Goal: Task Accomplishment & Management: Use online tool/utility

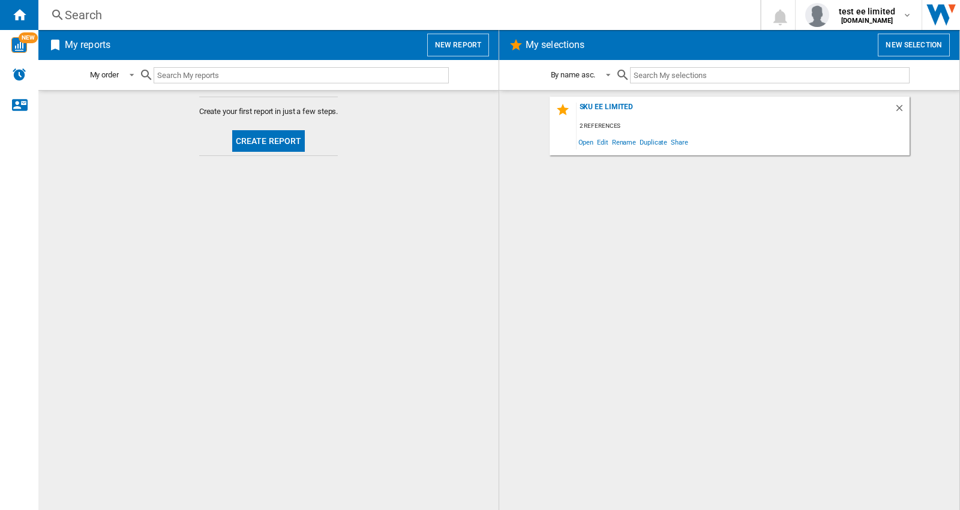
click at [453, 44] on button "New report" at bounding box center [458, 45] width 62 height 23
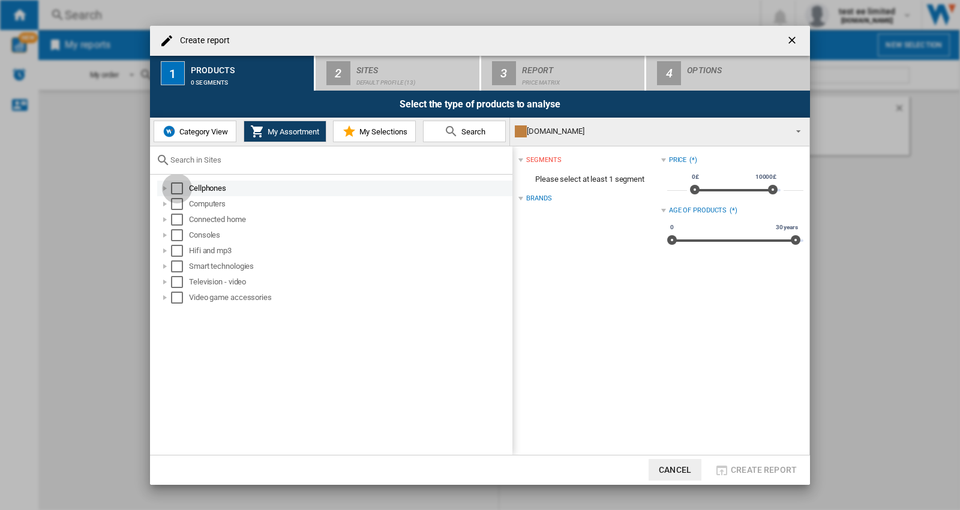
click at [176, 191] on div "Select" at bounding box center [177, 188] width 12 height 12
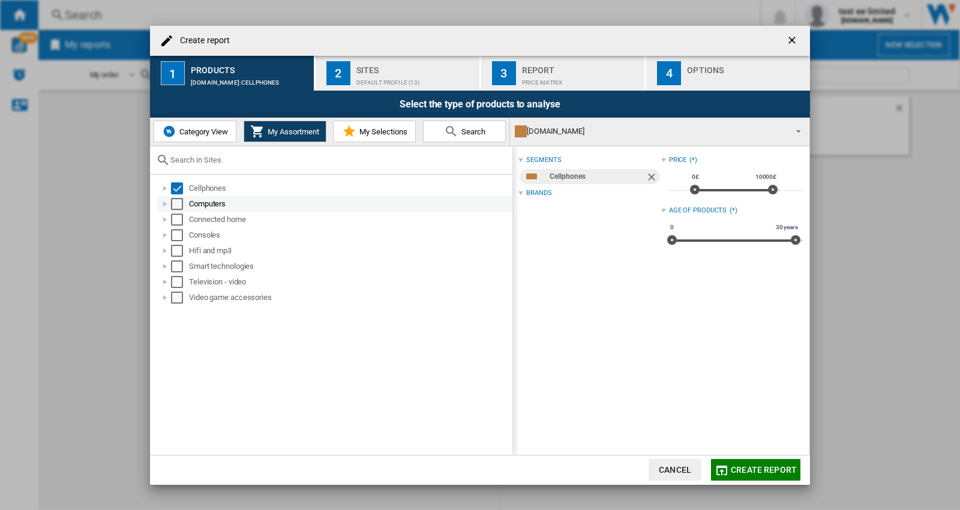
click at [176, 200] on div "Select" at bounding box center [177, 204] width 12 height 12
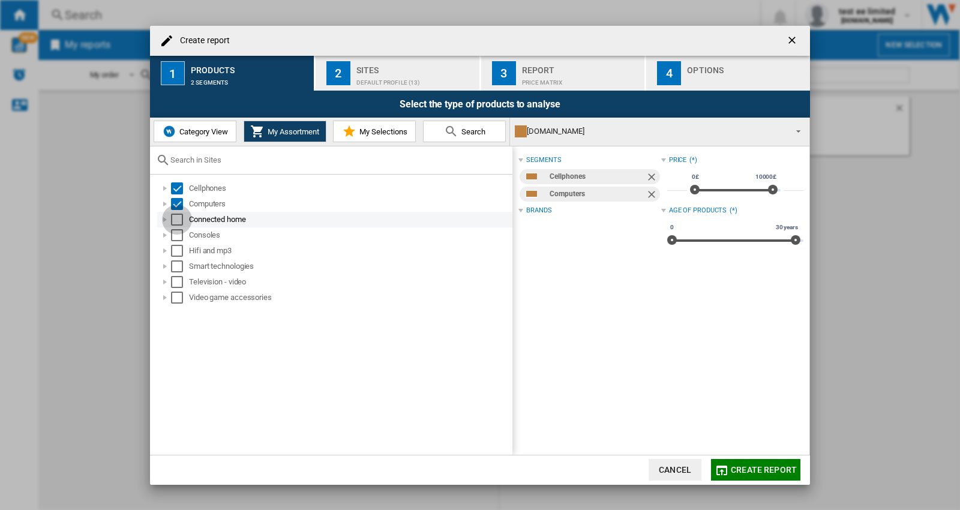
click at [175, 220] on div "Select" at bounding box center [177, 220] width 12 height 12
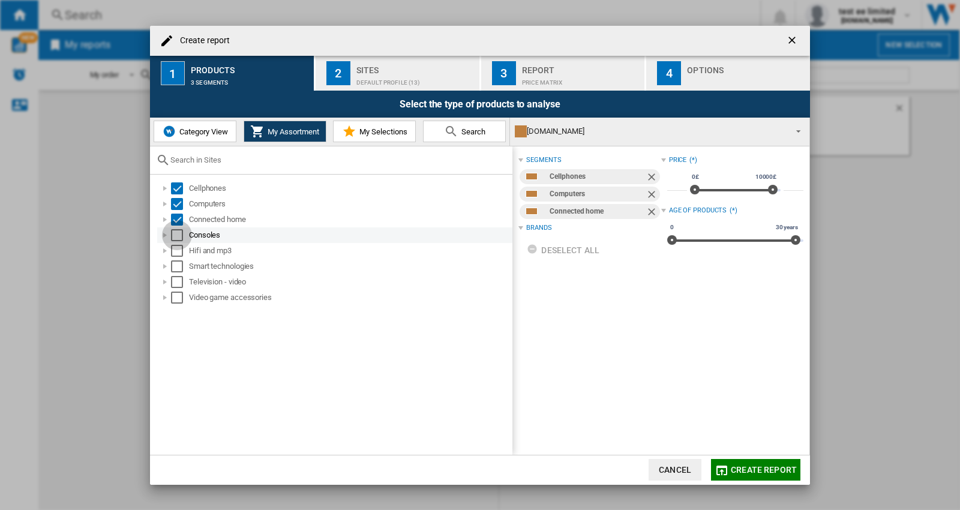
click at [178, 239] on div "Select" at bounding box center [177, 235] width 12 height 12
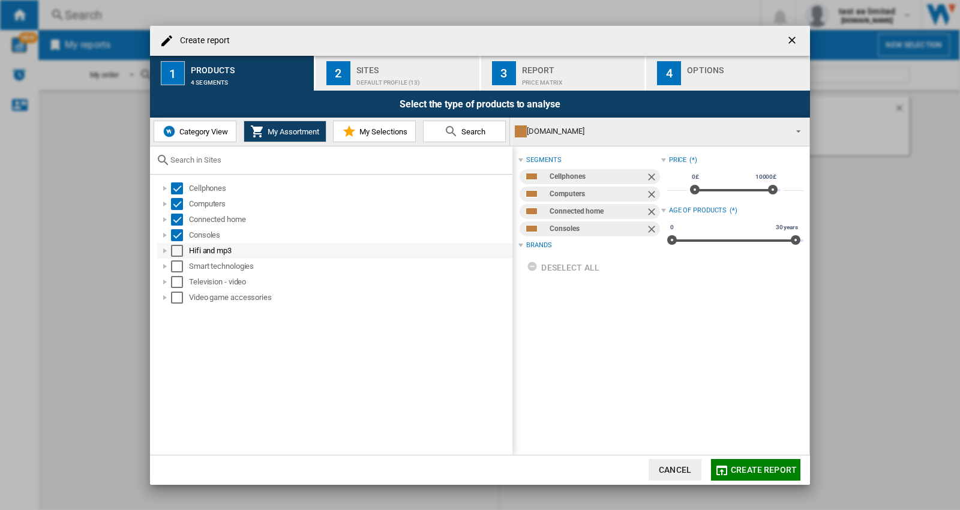
click at [175, 255] on div "Select" at bounding box center [177, 251] width 12 height 12
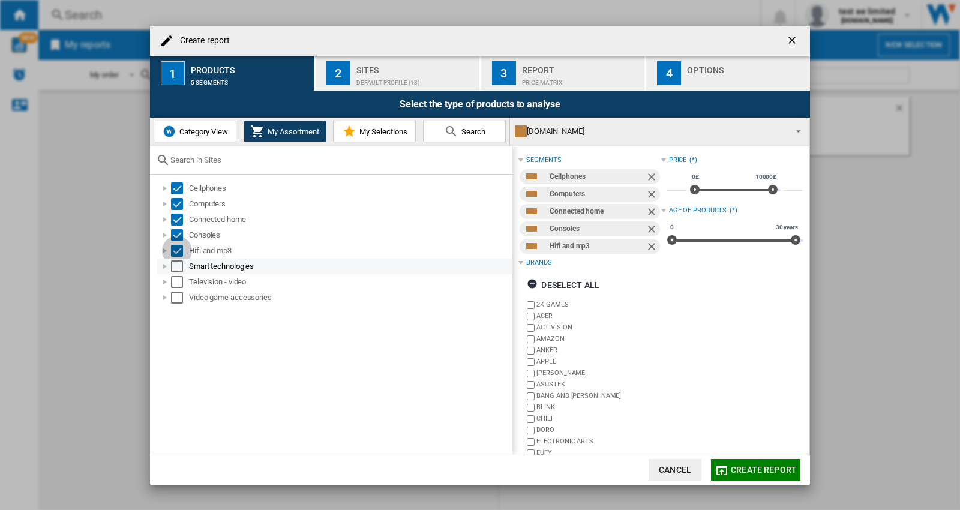
click at [175, 266] on div "Select" at bounding box center [177, 266] width 12 height 12
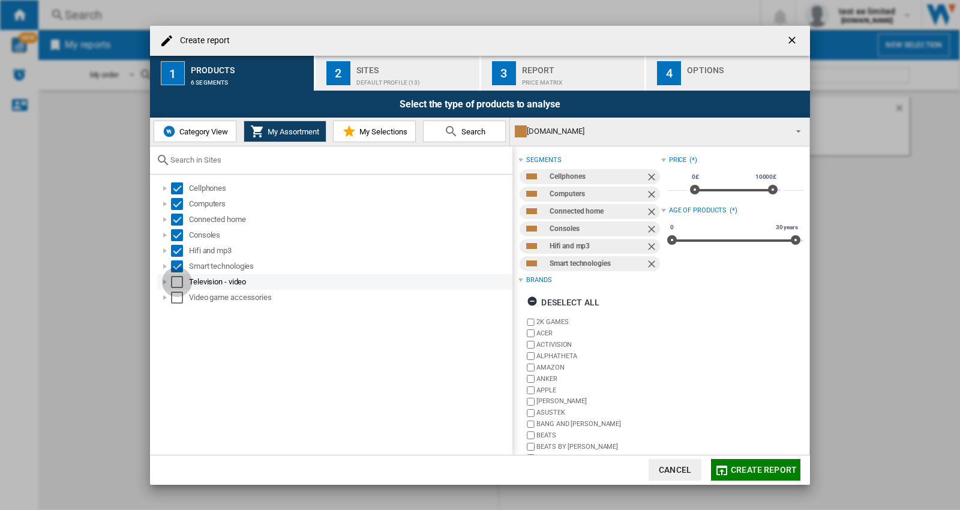
click at [176, 284] on div "Select" at bounding box center [177, 282] width 12 height 12
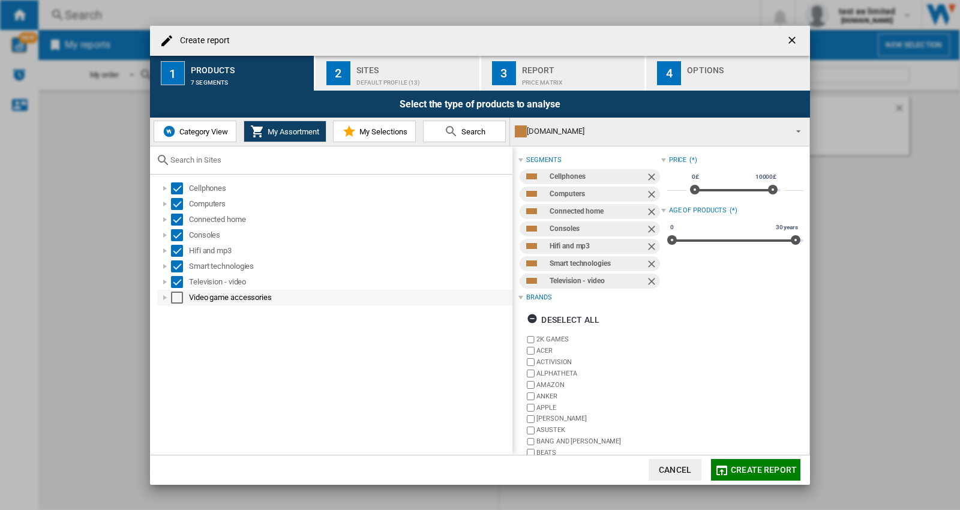
click at [176, 298] on div "Select" at bounding box center [177, 298] width 12 height 12
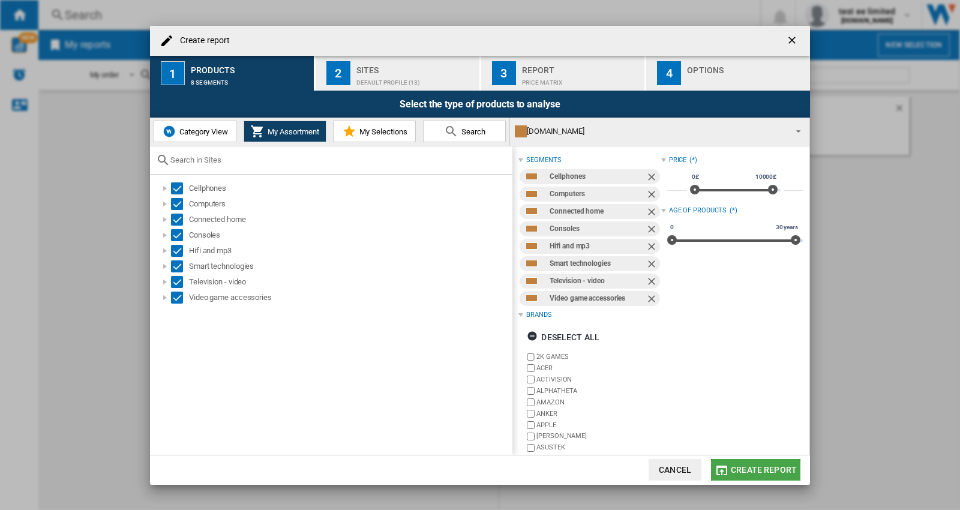
click at [747, 477] on button "Create report" at bounding box center [755, 470] width 89 height 22
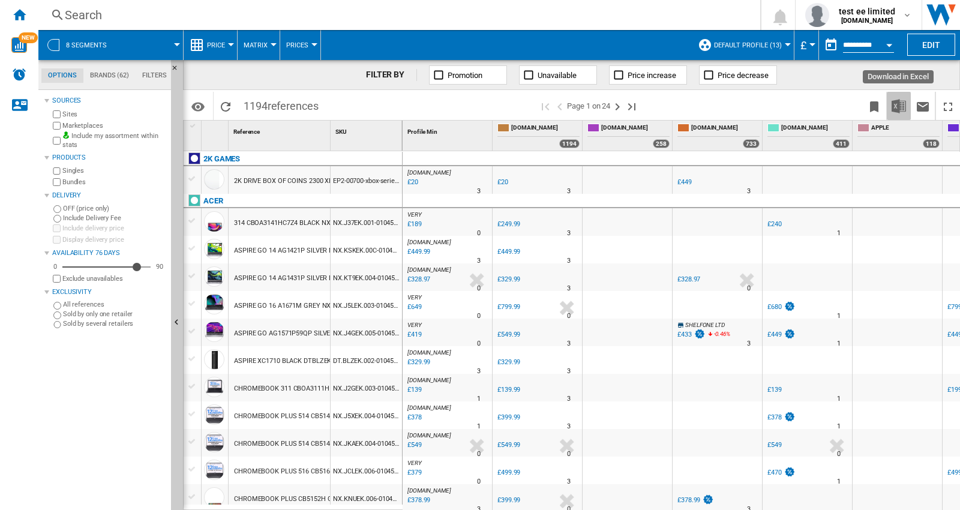
click at [896, 105] on img "Download in Excel" at bounding box center [898, 106] width 14 height 14
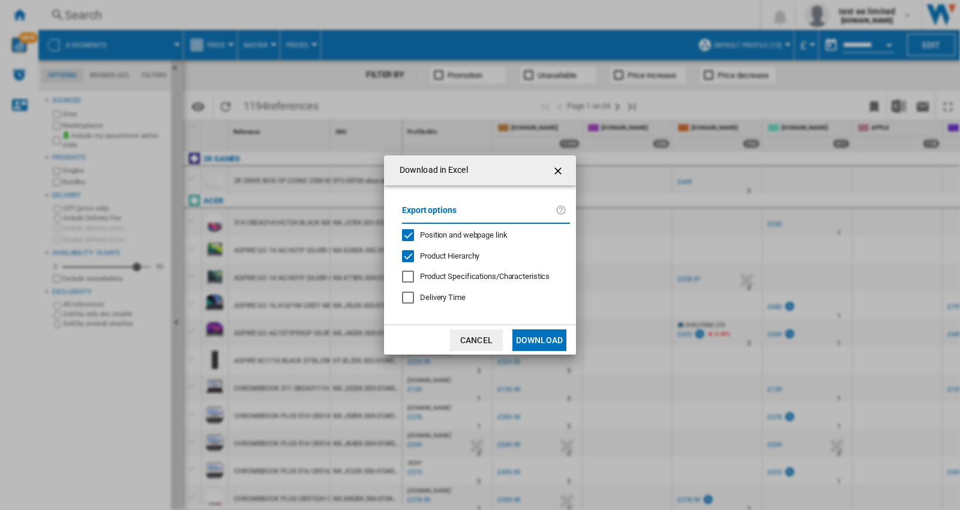
click at [450, 256] on span "Product Hierarchy" at bounding box center [449, 255] width 59 height 9
click at [453, 236] on span "Position and webpage link" at bounding box center [464, 234] width 88 height 9
click at [542, 337] on button "Download" at bounding box center [539, 340] width 54 height 22
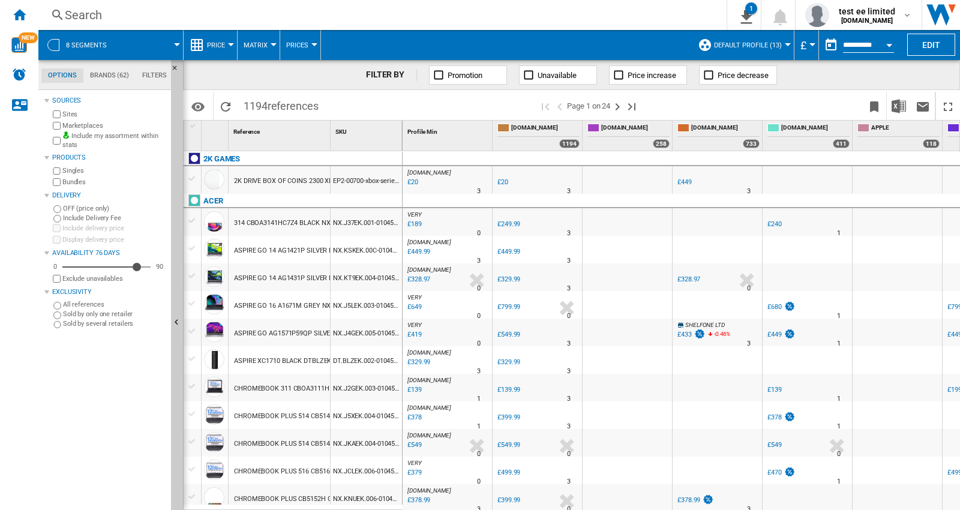
click at [150, 20] on div "Search" at bounding box center [380, 15] width 630 height 17
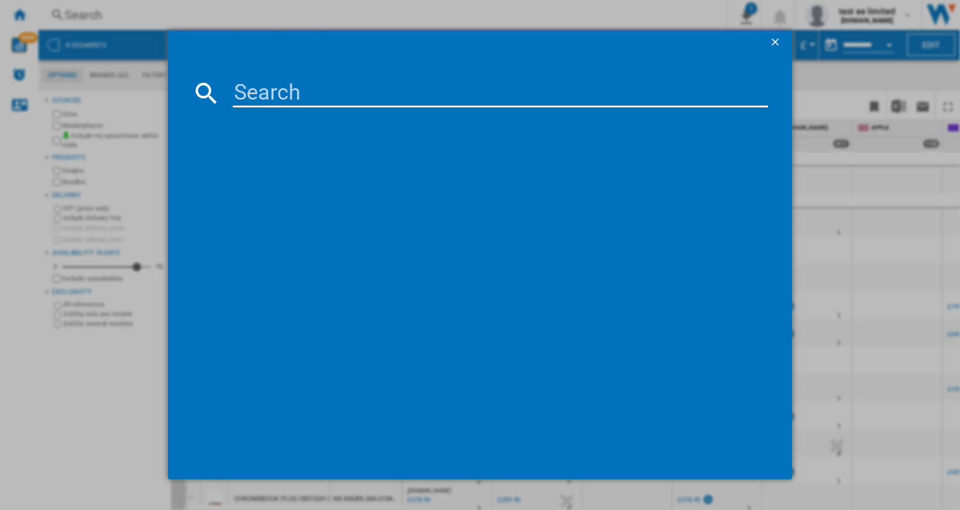
click at [343, 98] on input at bounding box center [500, 93] width 535 height 29
paste input "QE65QN73FATXXU"
type input "QE65QN73FA"
drag, startPoint x: 777, startPoint y: 44, endPoint x: 484, endPoint y: 202, distance: 332.6
click at [777, 44] on ng-md-icon "getI18NText('BUTTONS.CLOSE_DIALOG')" at bounding box center [776, 43] width 14 height 14
